Goal: Task Accomplishment & Management: Complete application form

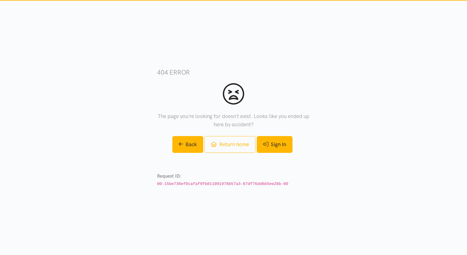
click at [282, 144] on link "Sign In" at bounding box center [275, 144] width 36 height 17
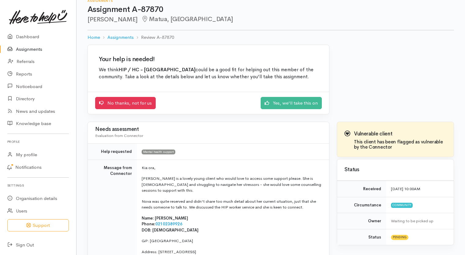
scroll to position [7, 0]
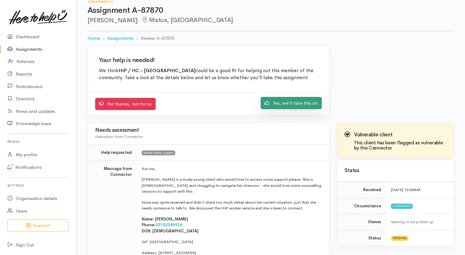
click at [281, 103] on link "Yes, we'll take this on" at bounding box center [290, 103] width 61 height 13
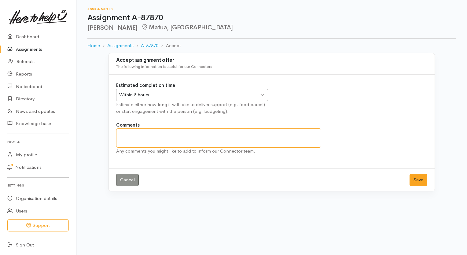
click at [126, 138] on textarea "Comments" at bounding box center [218, 137] width 205 height 19
click at [261, 93] on div "Within 8 hours Within 8 hours" at bounding box center [192, 95] width 152 height 13
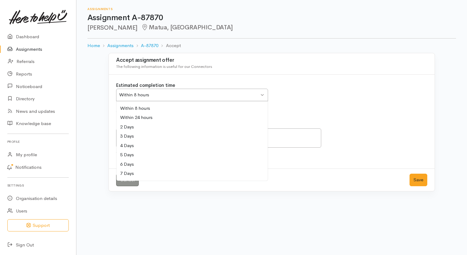
click at [304, 95] on div "Estimated completion time Within 8 hours Within 8 hours Within 8 hours Within 2…" at bounding box center [271, 102] width 318 height 40
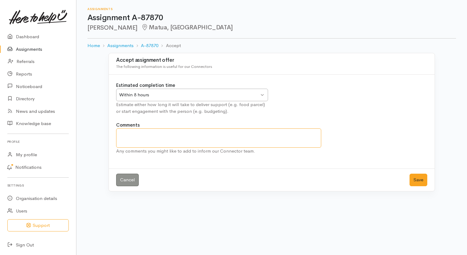
click at [148, 132] on textarea "Comments" at bounding box center [218, 137] width 205 height 19
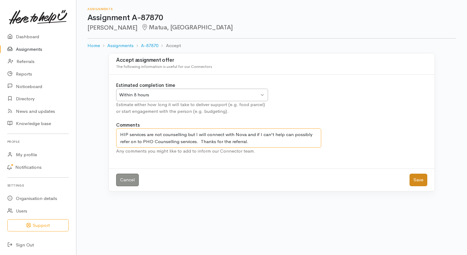
type textarea "HIP services are not counselling but I will connect with Nova and if I can't he…"
click at [419, 179] on button "Save" at bounding box center [419, 180] width 18 height 13
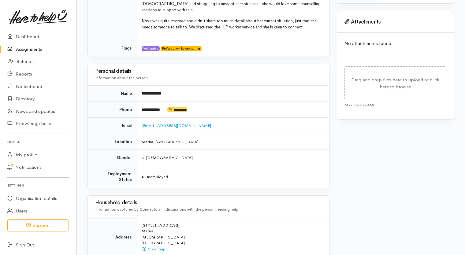
scroll to position [275, 0]
